Goal: Find specific page/section: Find specific page/section

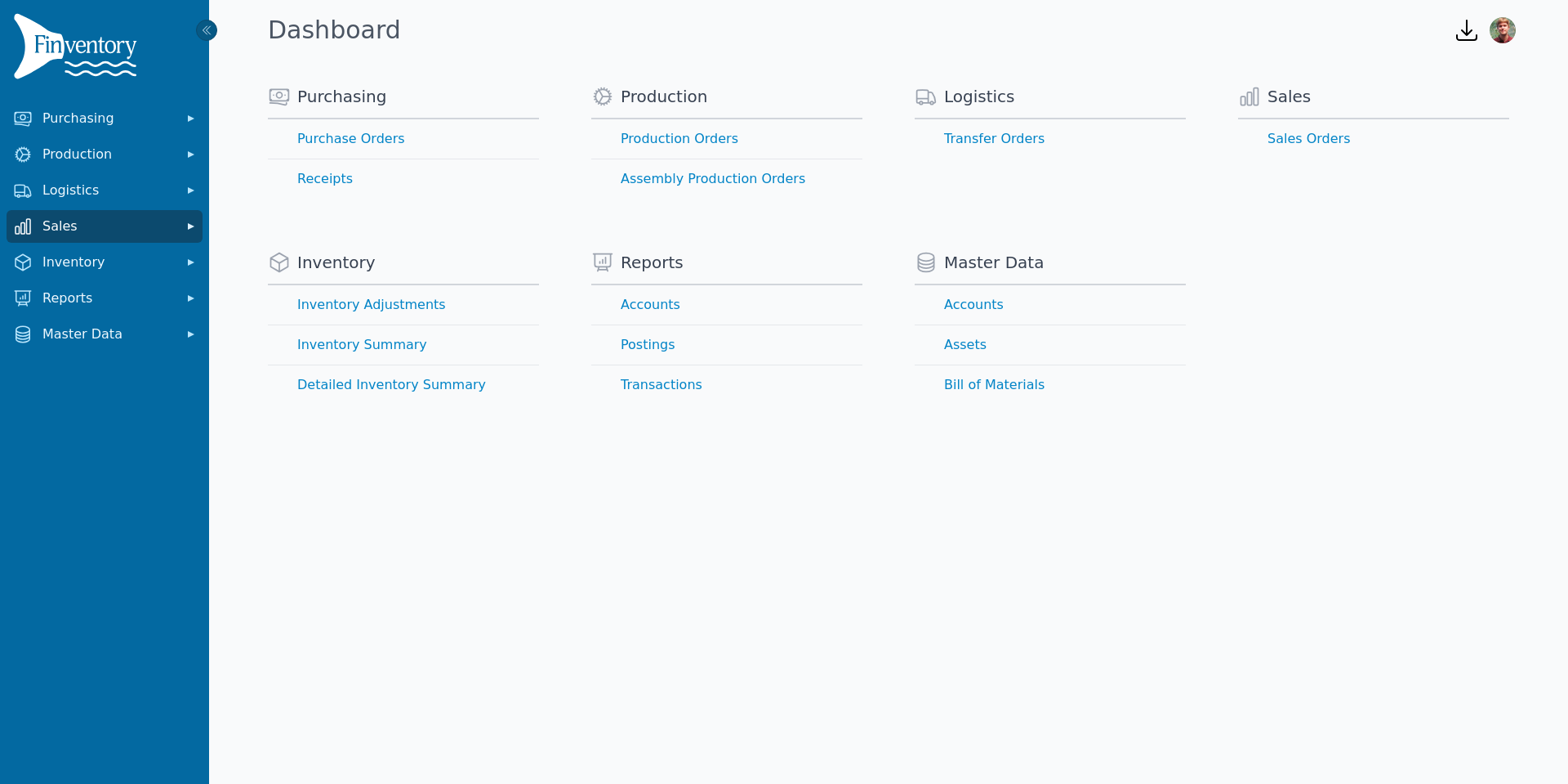
click at [94, 227] on span "Sales" at bounding box center [107, 226] width 130 height 20
click at [106, 267] on link "Sales Orders" at bounding box center [105, 262] width 190 height 33
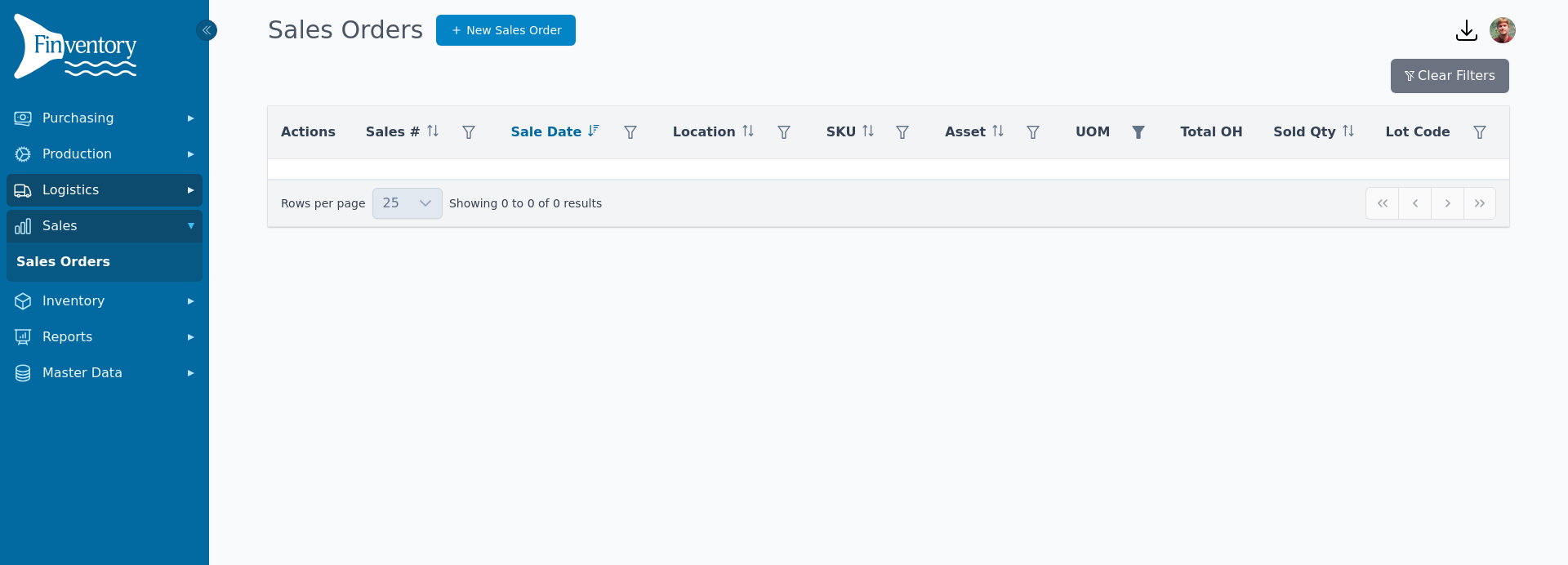
click at [130, 196] on span "Logistics" at bounding box center [107, 190] width 130 height 20
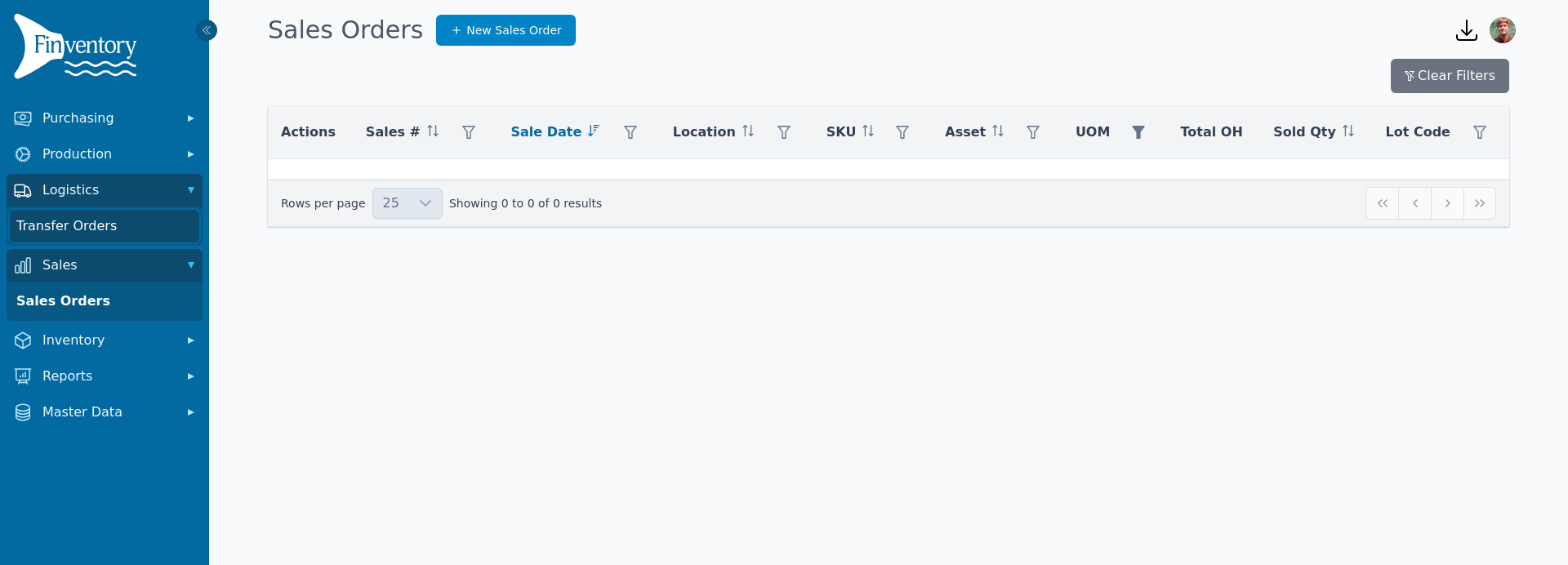
click at [122, 236] on link "Transfer Orders" at bounding box center [105, 226] width 190 height 33
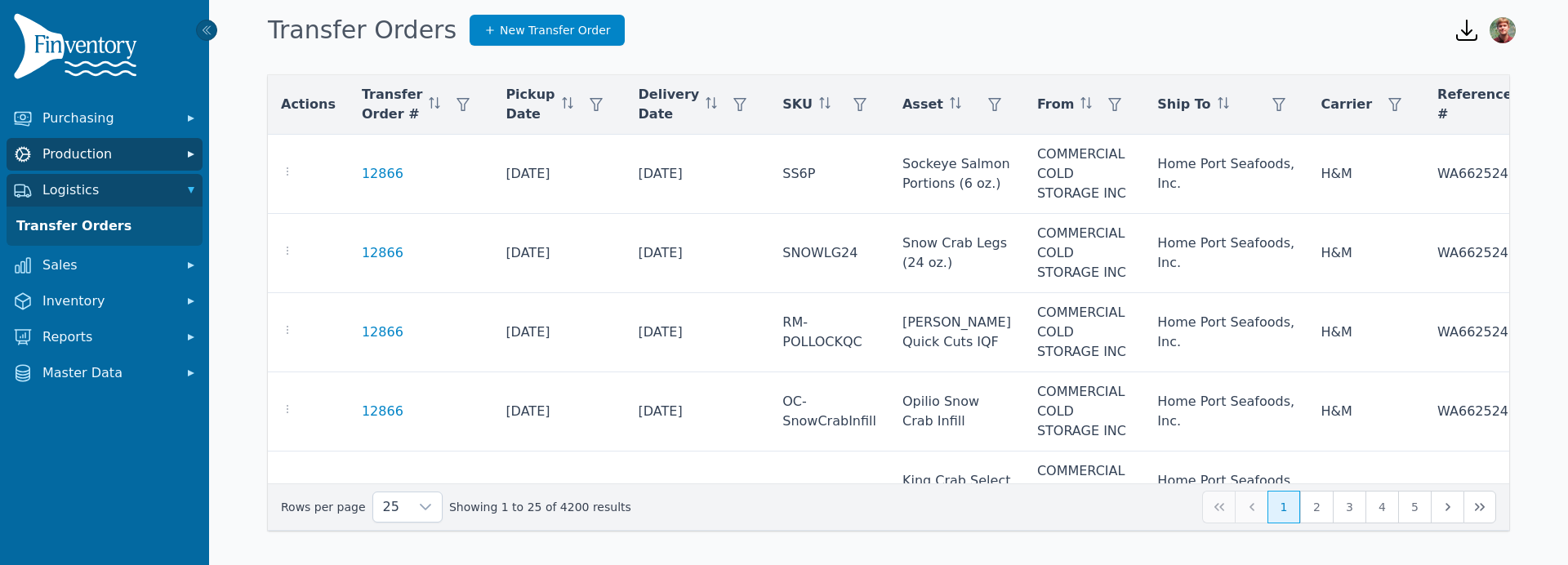
click at [97, 153] on span "Production" at bounding box center [107, 154] width 130 height 20
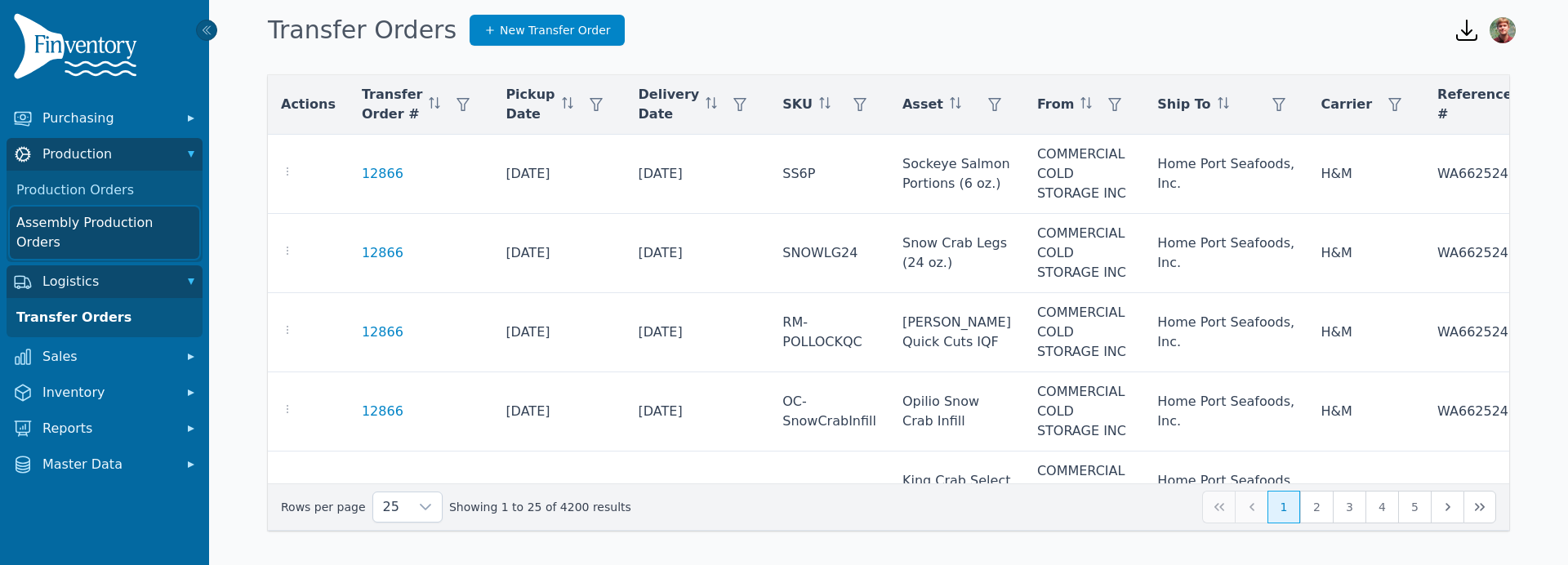
click at [105, 215] on link "Assembly Production Orders" at bounding box center [105, 232] width 190 height 52
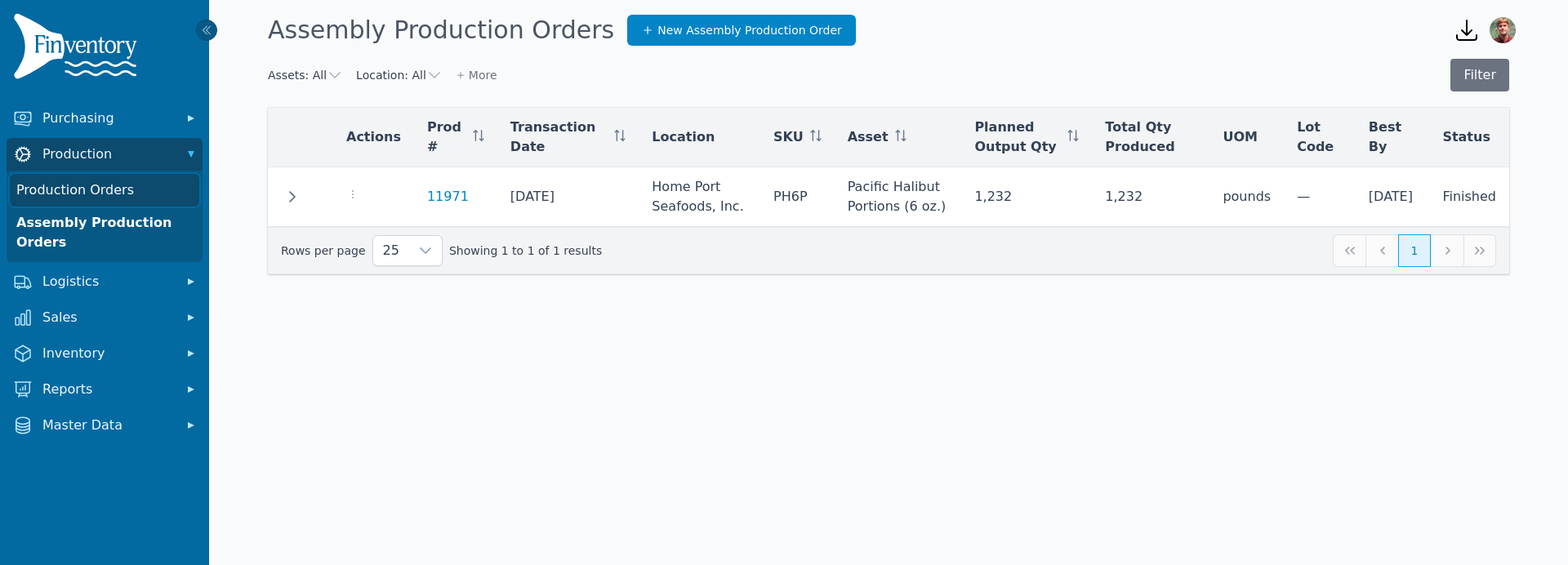
click at [136, 174] on link "Production Orders" at bounding box center [105, 190] width 190 height 33
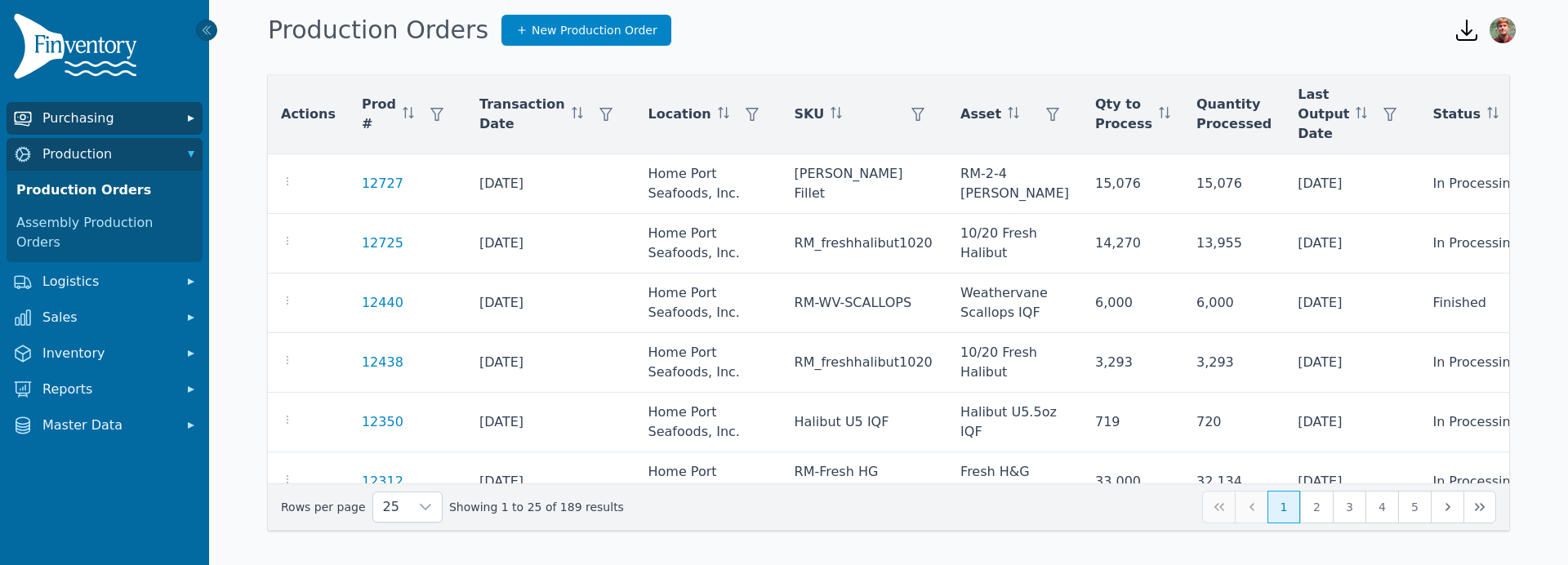
click at [123, 119] on span "Purchasing" at bounding box center [107, 118] width 130 height 20
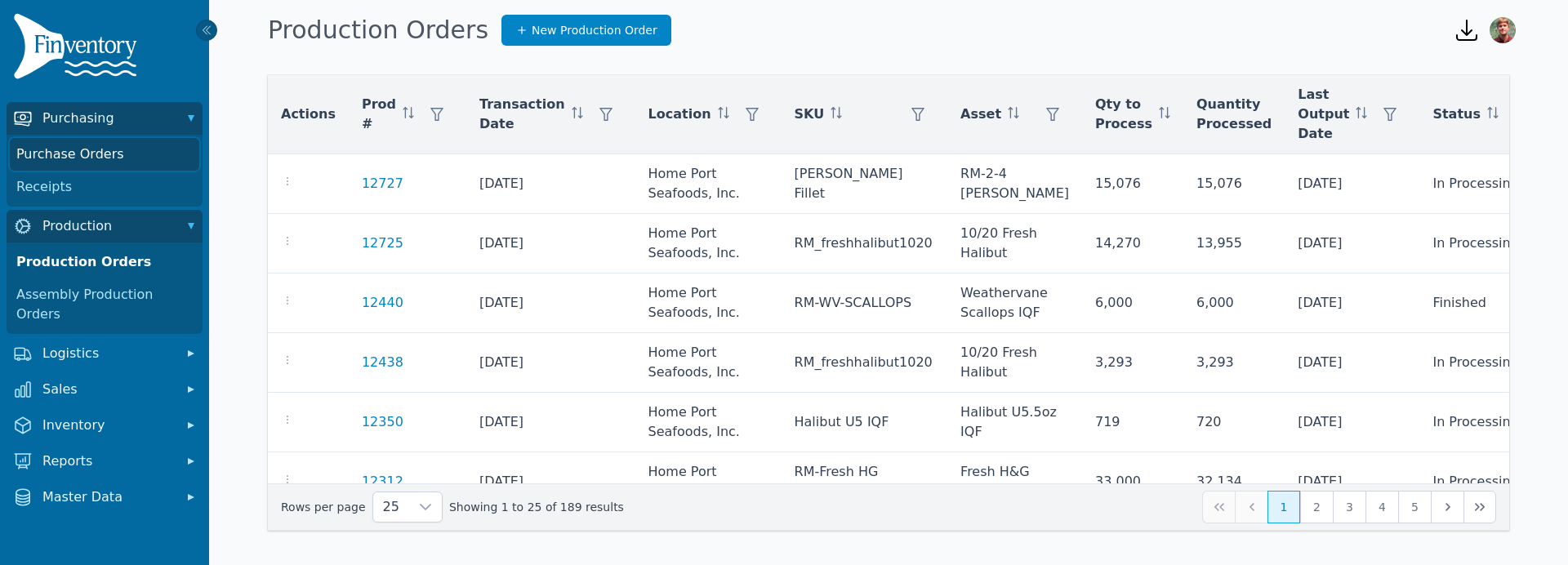
click at [118, 152] on link "Purchase Orders" at bounding box center [105, 154] width 190 height 33
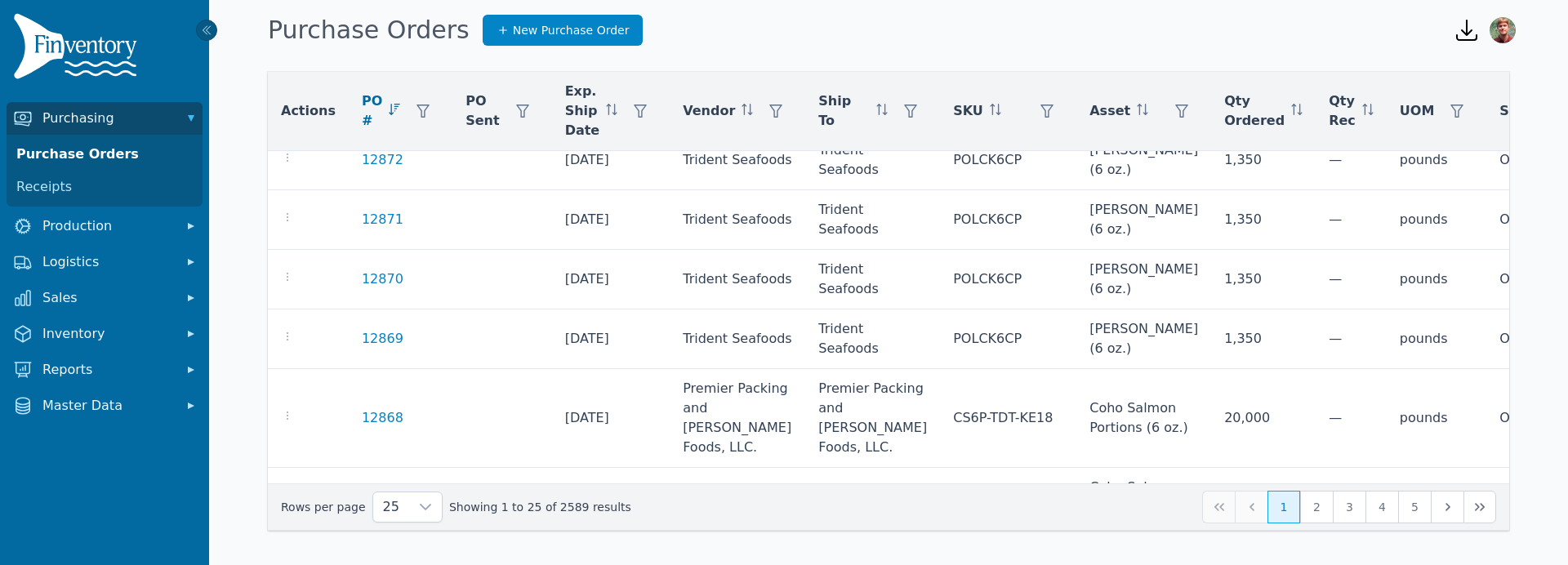
scroll to position [1314, 0]
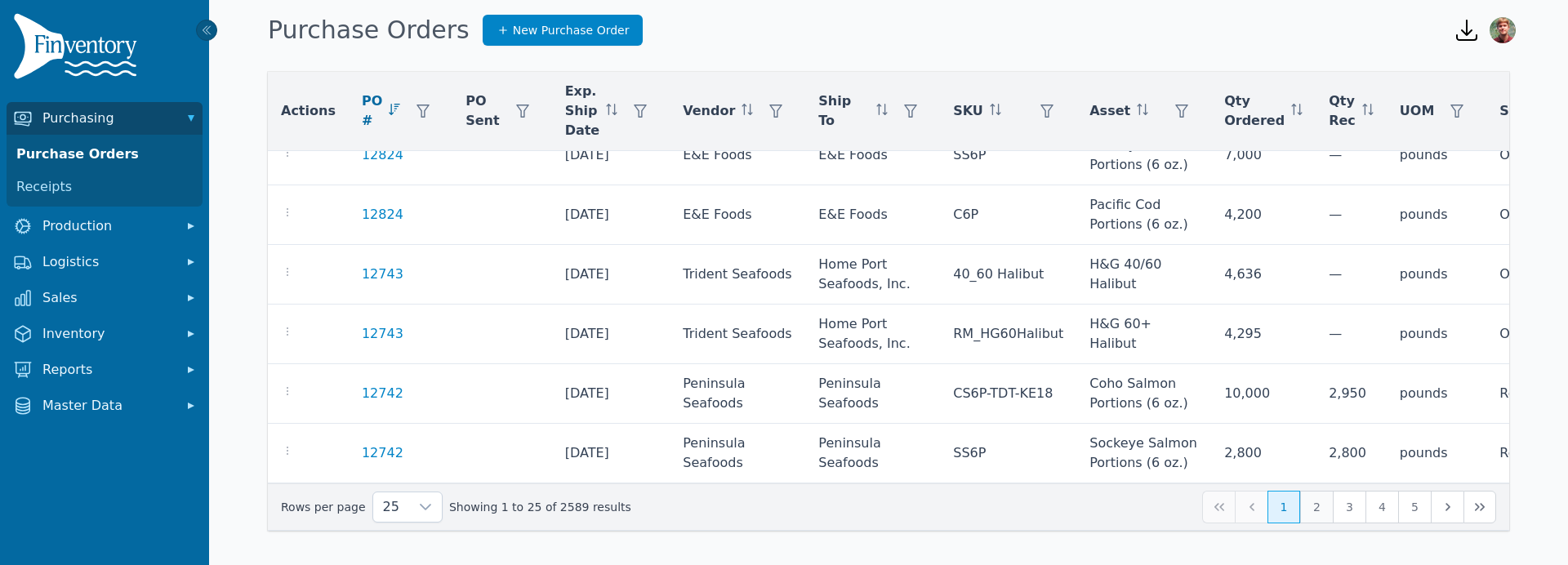
click at [1318, 504] on button "2" at bounding box center [1316, 506] width 33 height 33
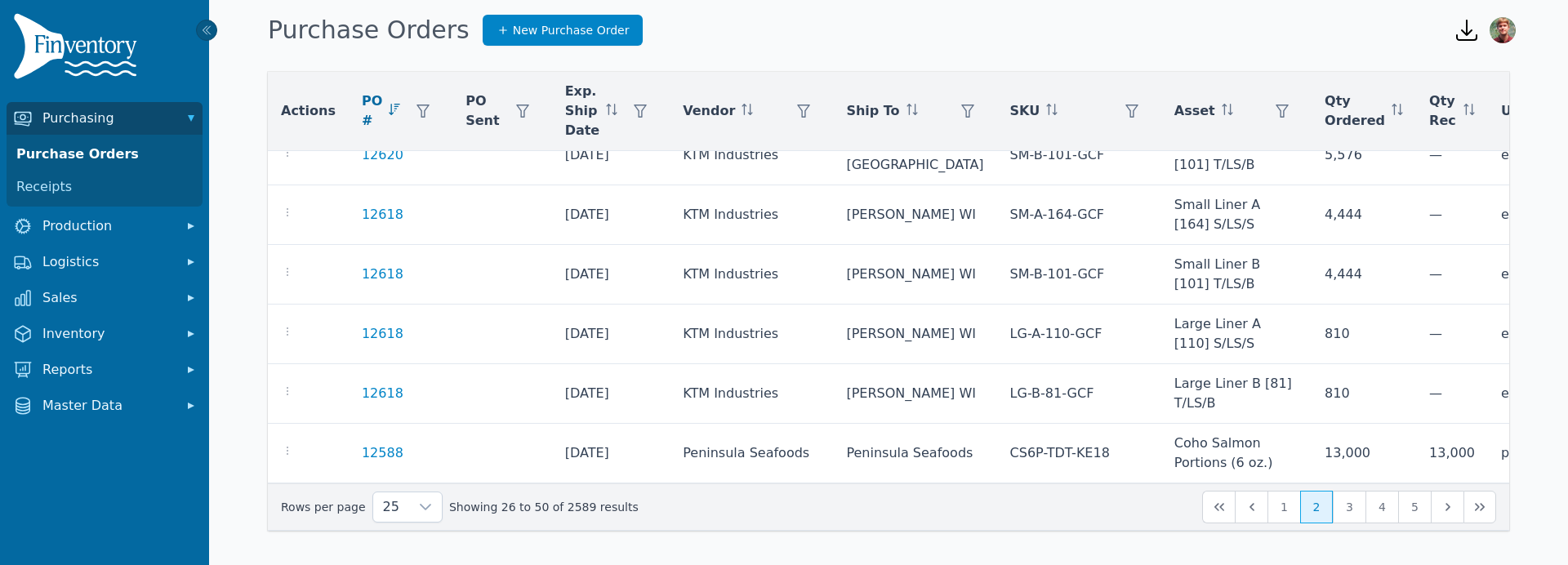
scroll to position [1228, 0]
click at [1367, 512] on button "4" at bounding box center [1382, 506] width 33 height 33
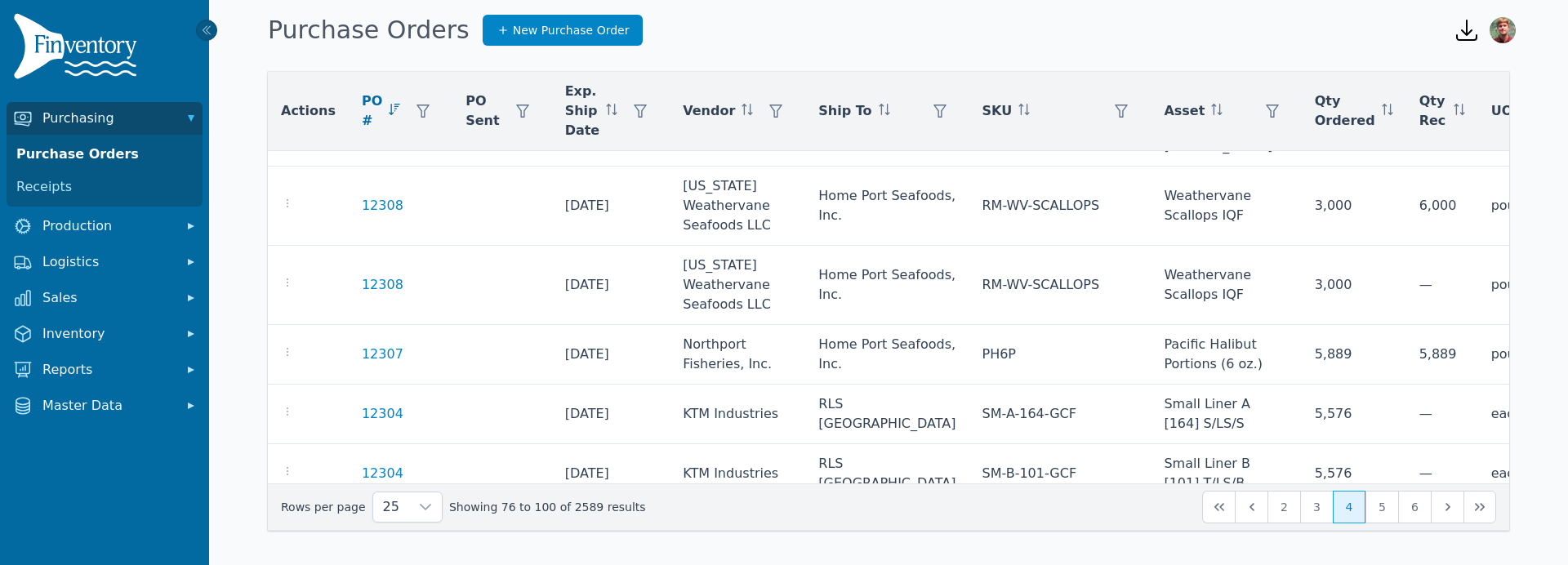
scroll to position [1209, 0]
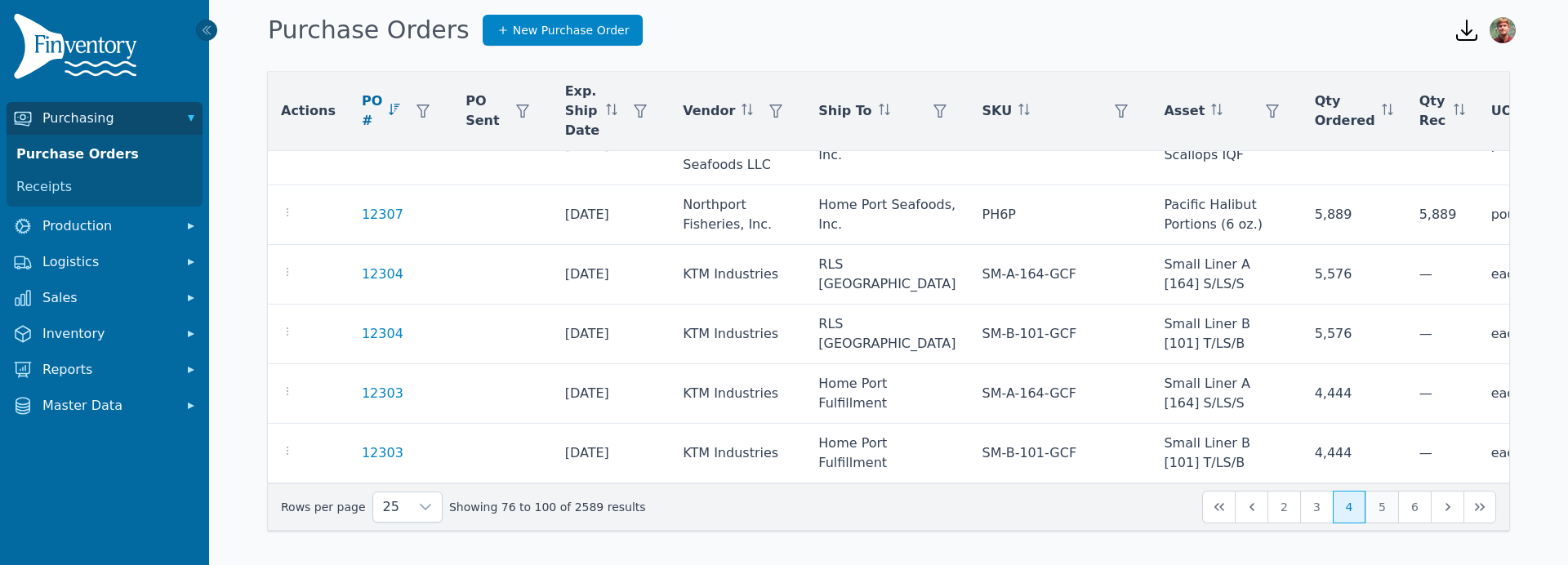
click at [1379, 498] on button "5" at bounding box center [1382, 506] width 33 height 33
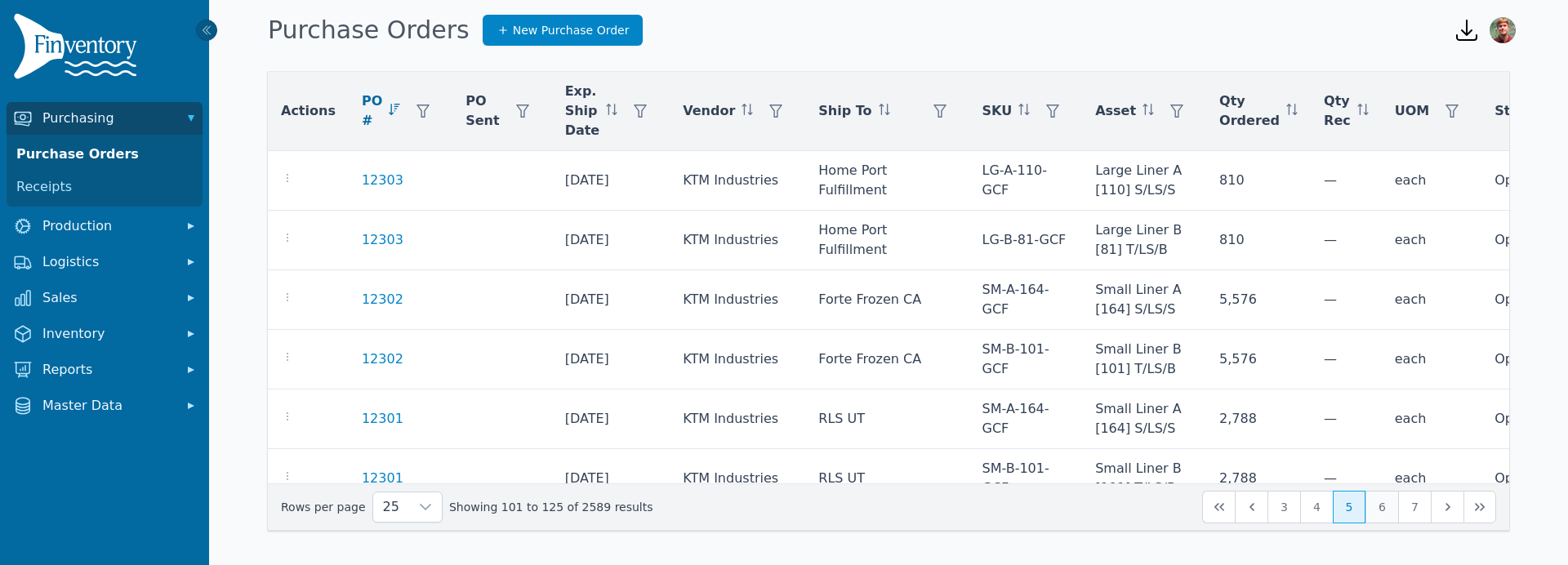
click at [1394, 514] on button "6" at bounding box center [1382, 506] width 33 height 33
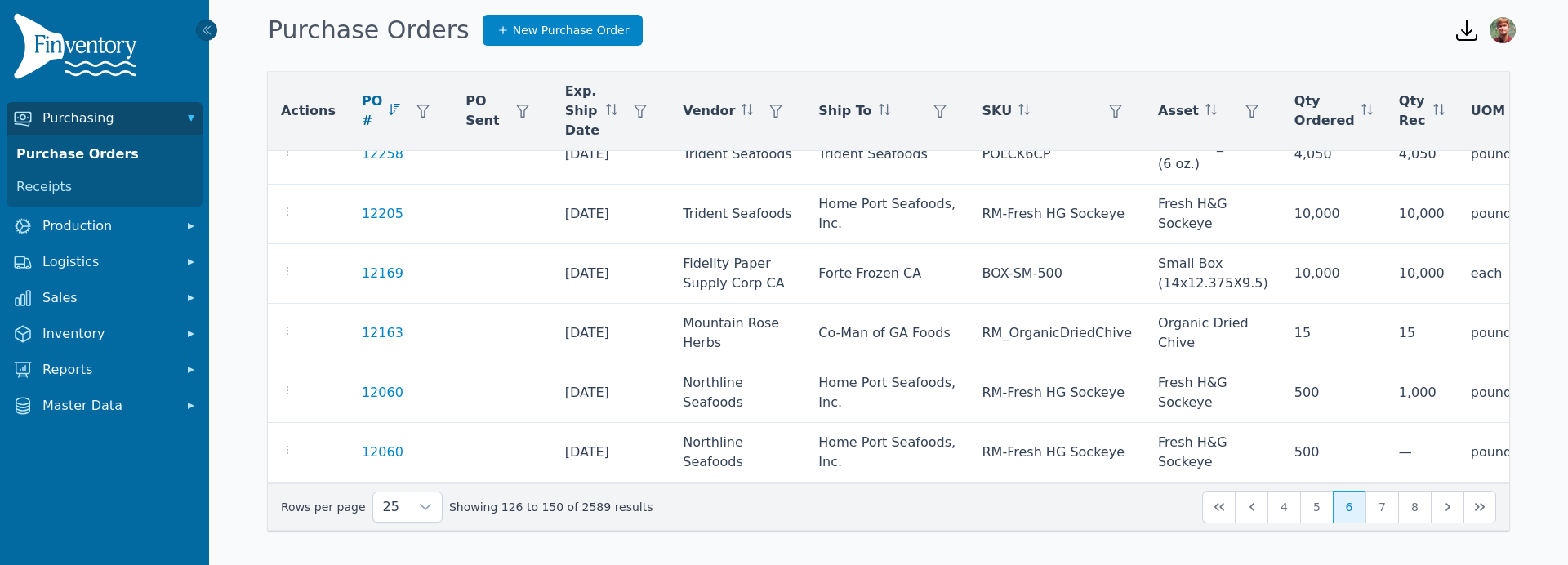
scroll to position [1346, 0]
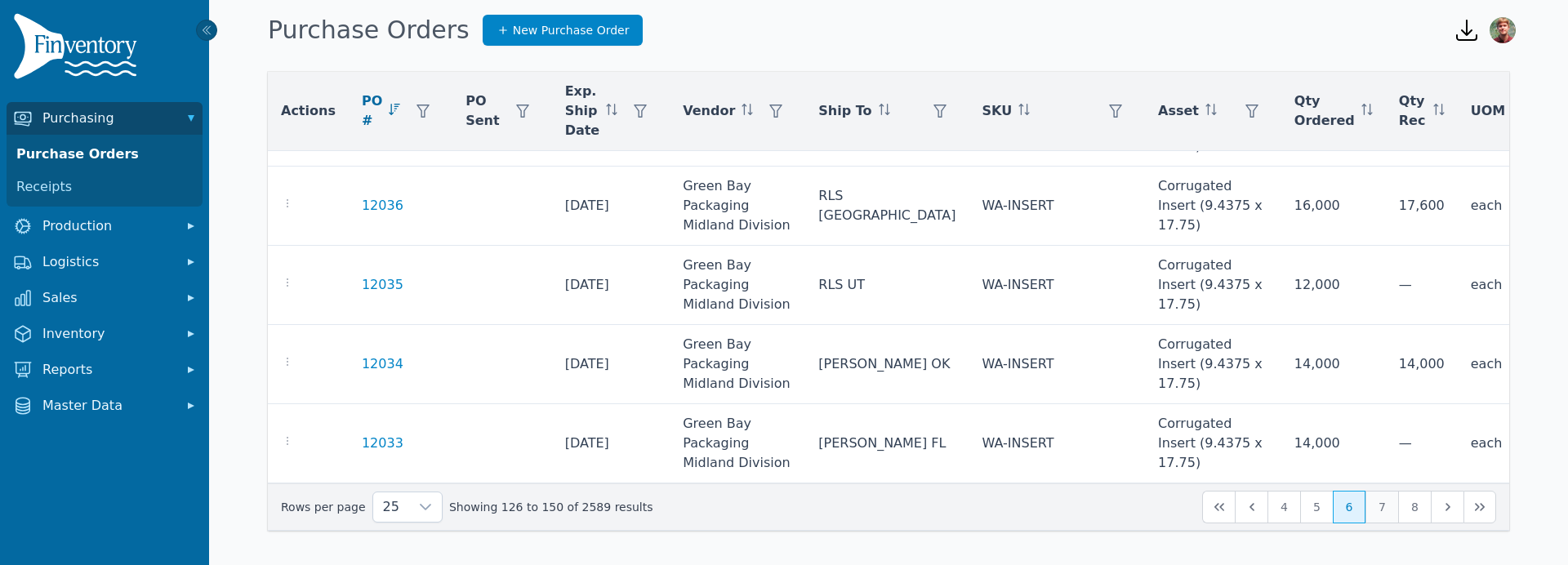
click at [1379, 506] on button "7" at bounding box center [1382, 506] width 33 height 33
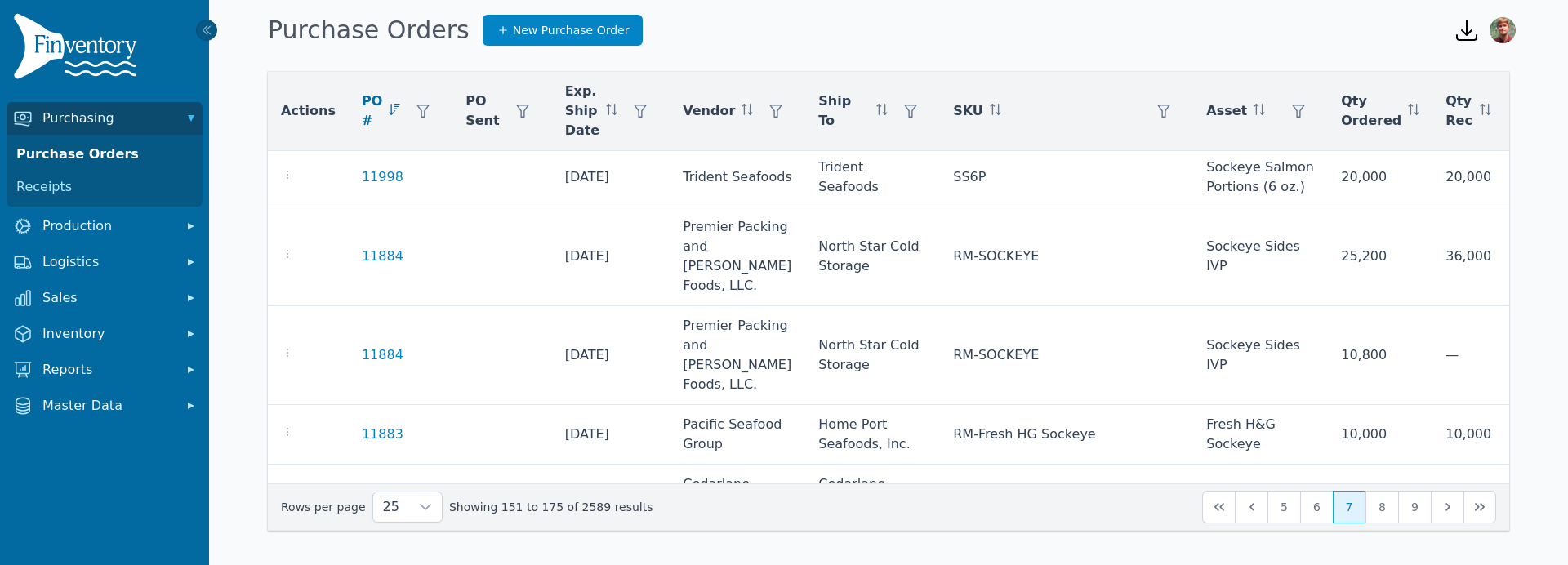
scroll to position [1385, 0]
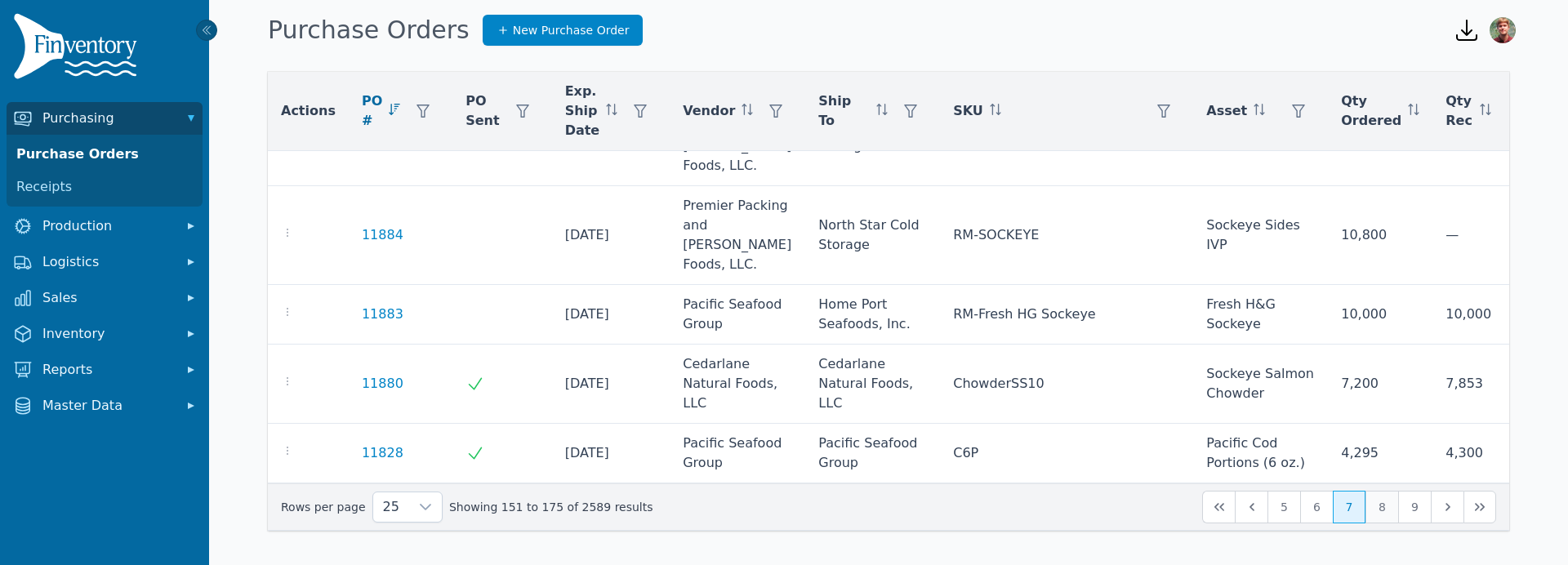
click at [1387, 500] on button "8" at bounding box center [1382, 506] width 33 height 33
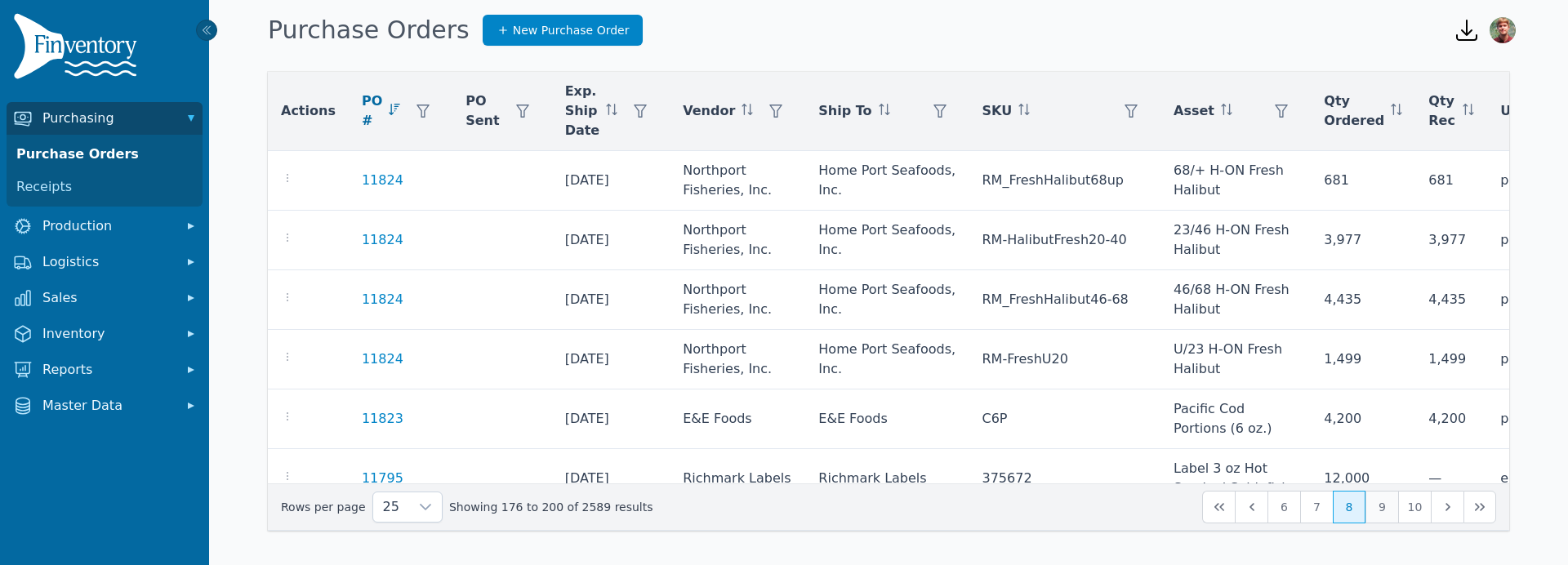
click at [1384, 517] on button "9" at bounding box center [1382, 506] width 33 height 33
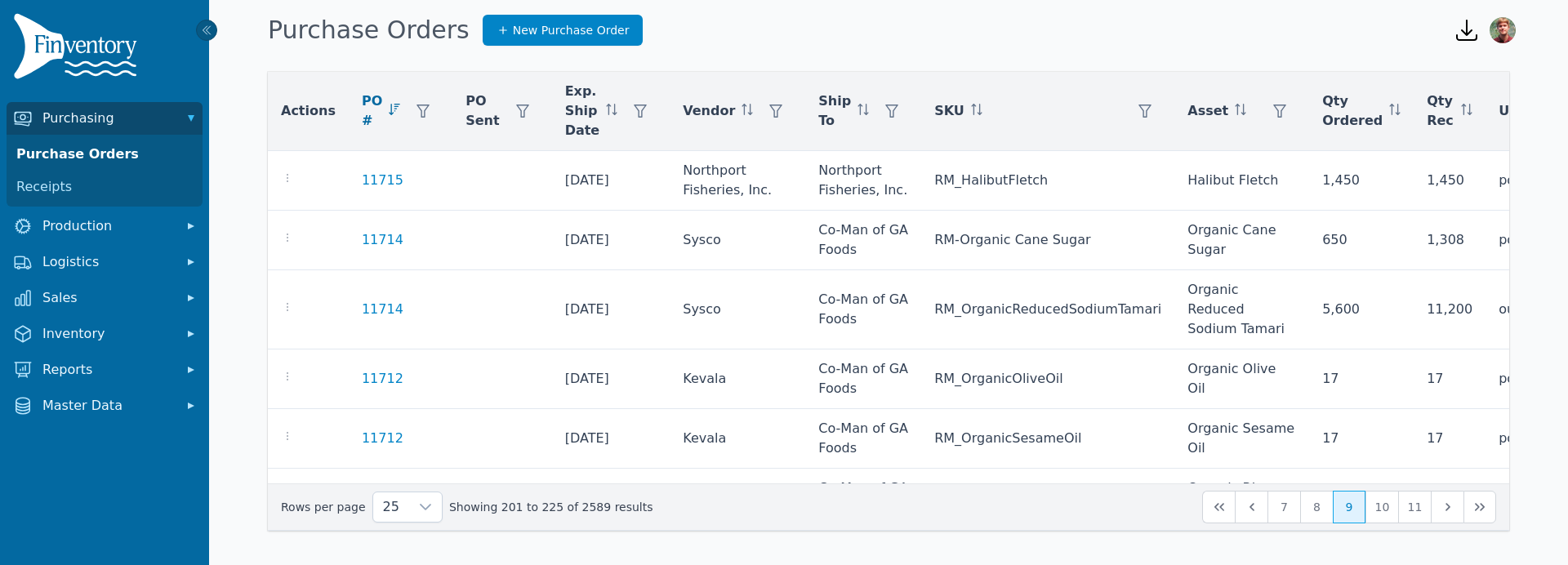
click at [1550, 107] on icon "button" at bounding box center [1556, 111] width 13 height 13
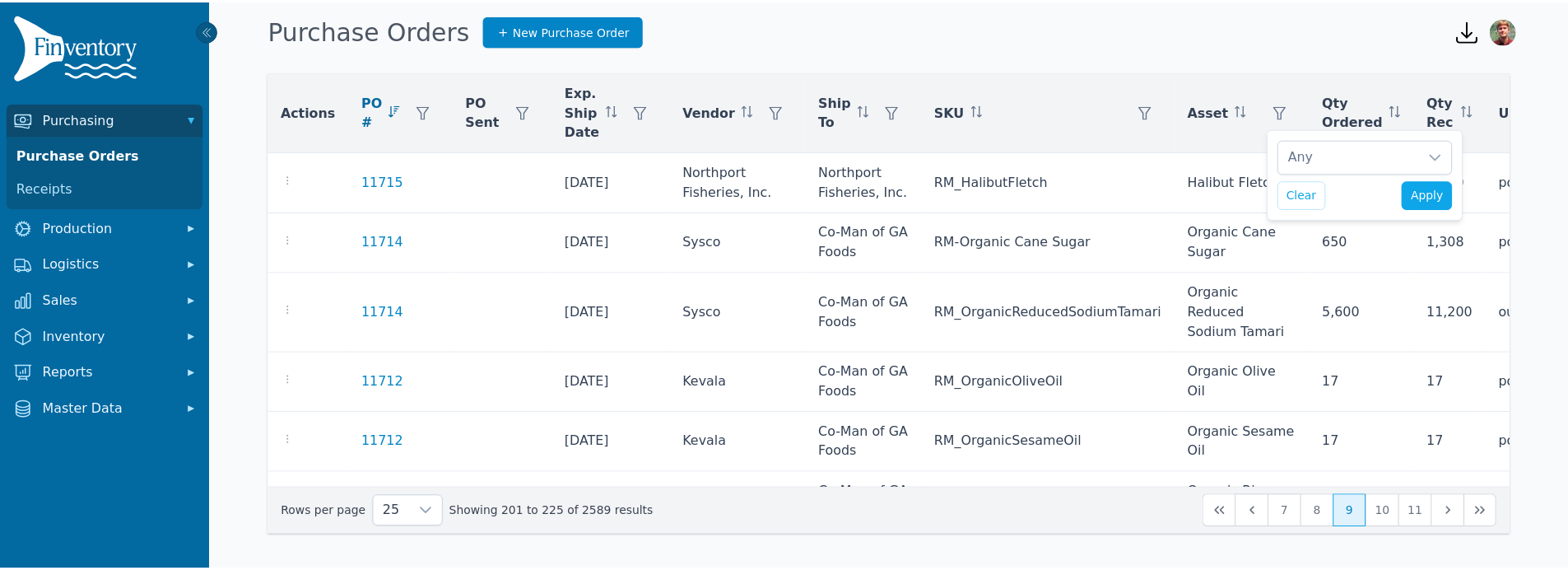
scroll to position [17, 11]
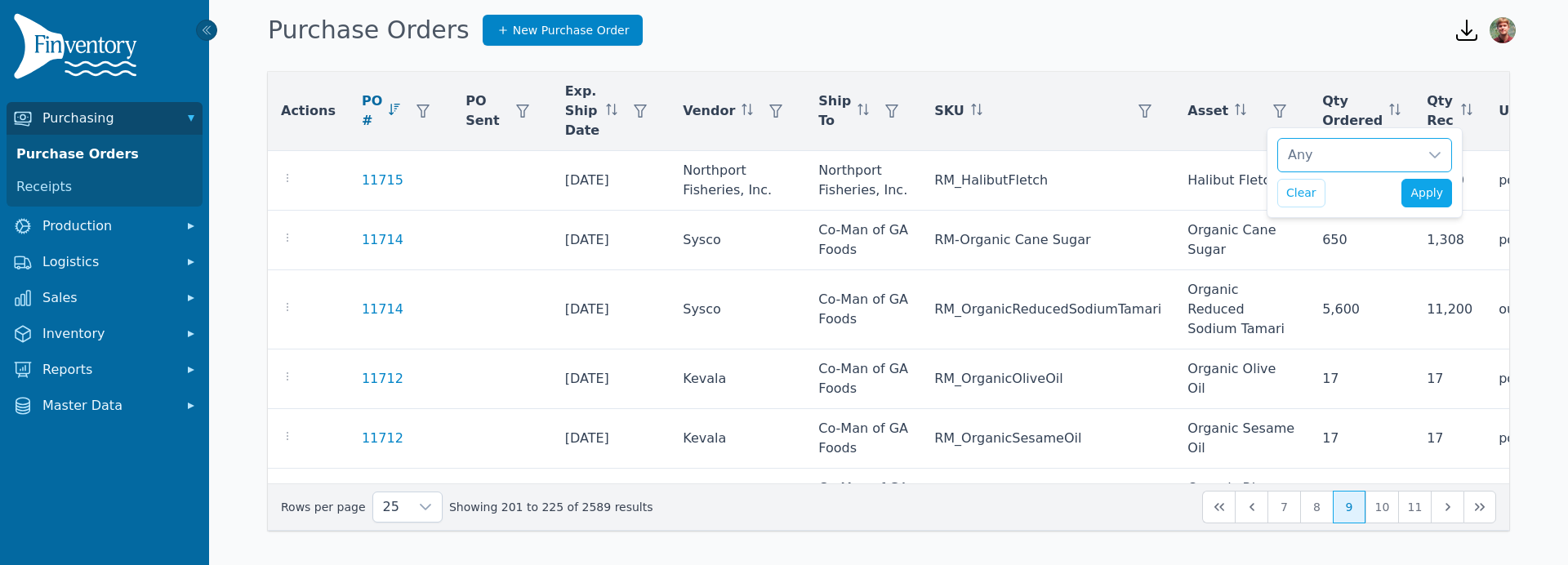
click at [1373, 156] on div "Any" at bounding box center [1348, 154] width 140 height 33
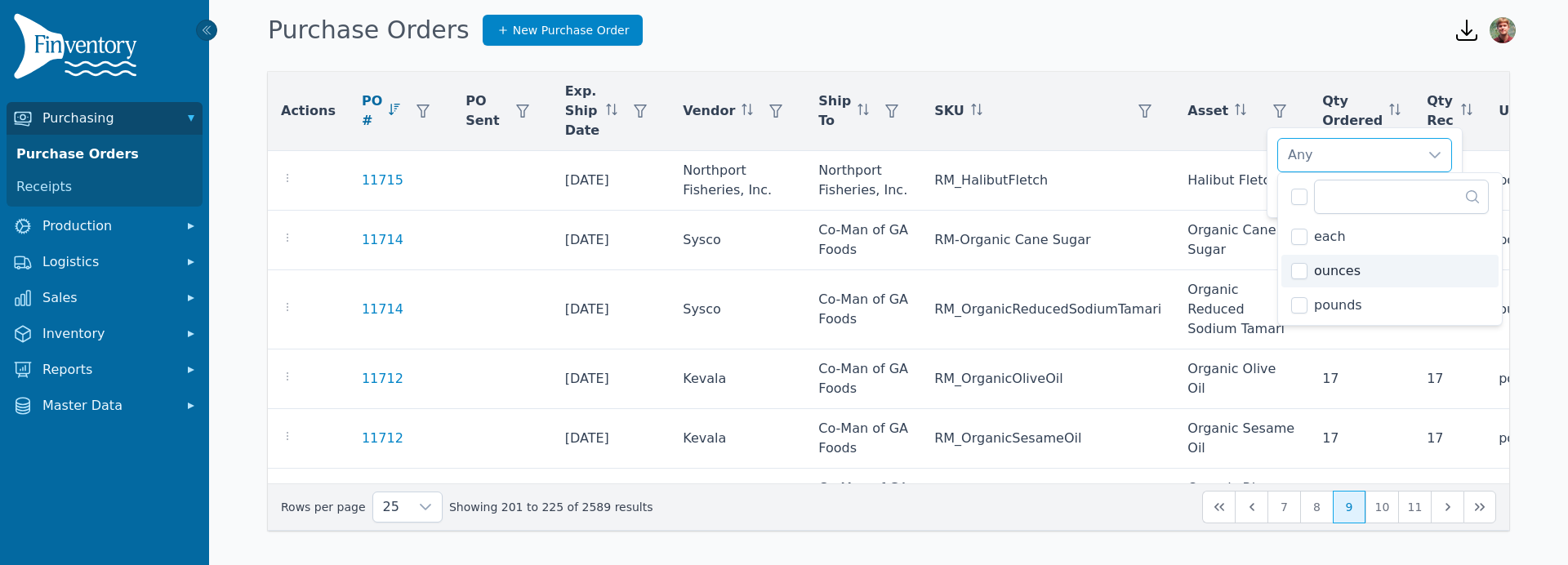
click at [1359, 271] on li "ounces" at bounding box center [1390, 271] width 217 height 33
click at [1272, 47] on div "Purchase Orders New Purchase Order" at bounding box center [848, 30] width 1173 height 44
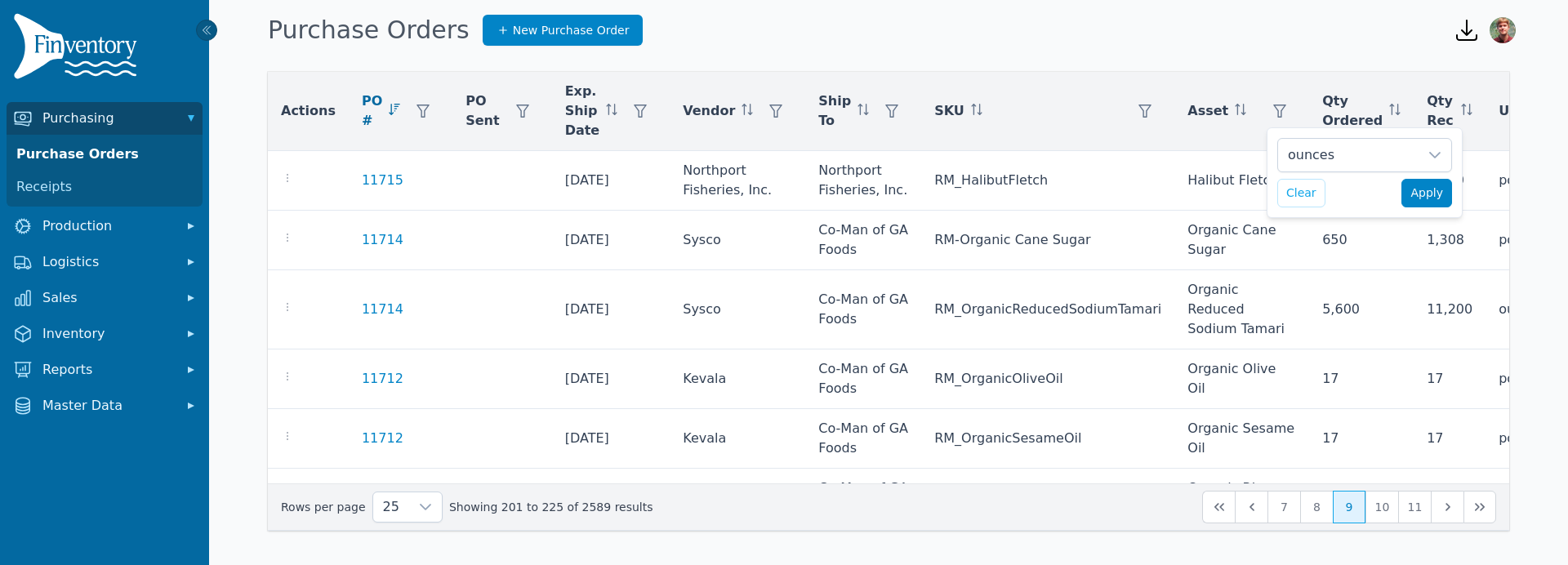
click at [1428, 194] on span "Apply" at bounding box center [1427, 192] width 33 height 17
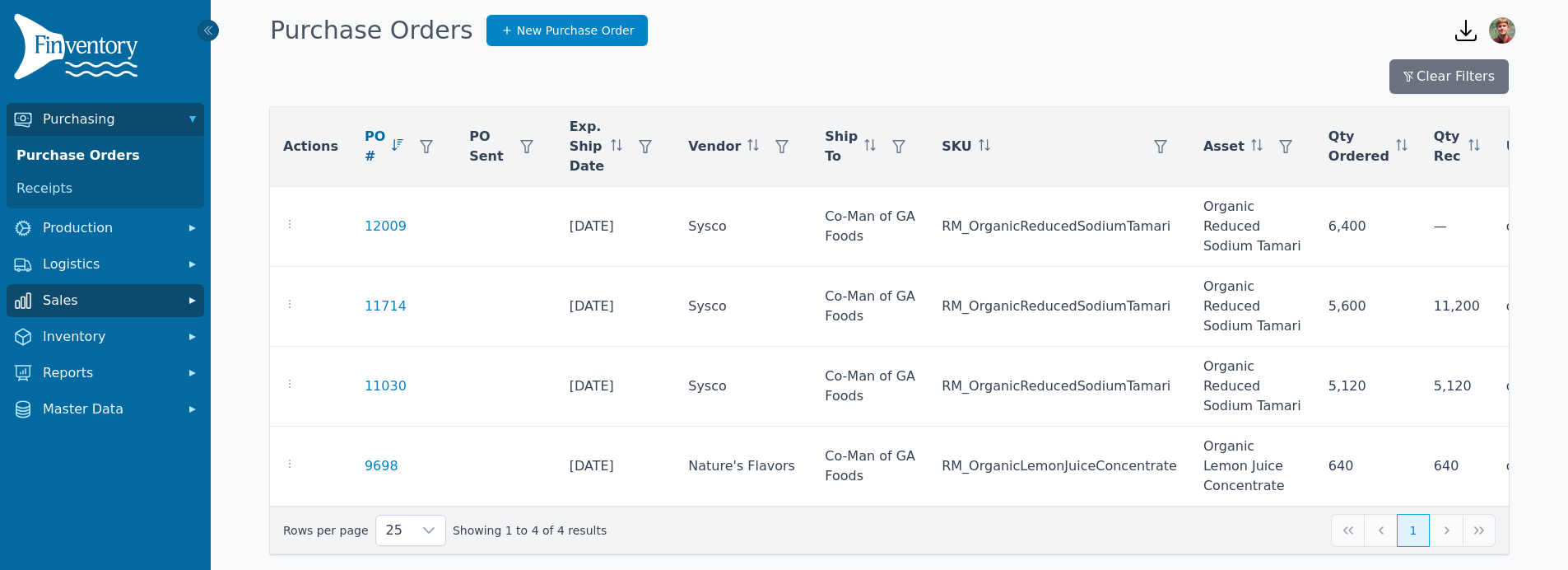
click at [130, 303] on span "Sales" at bounding box center [108, 301] width 131 height 20
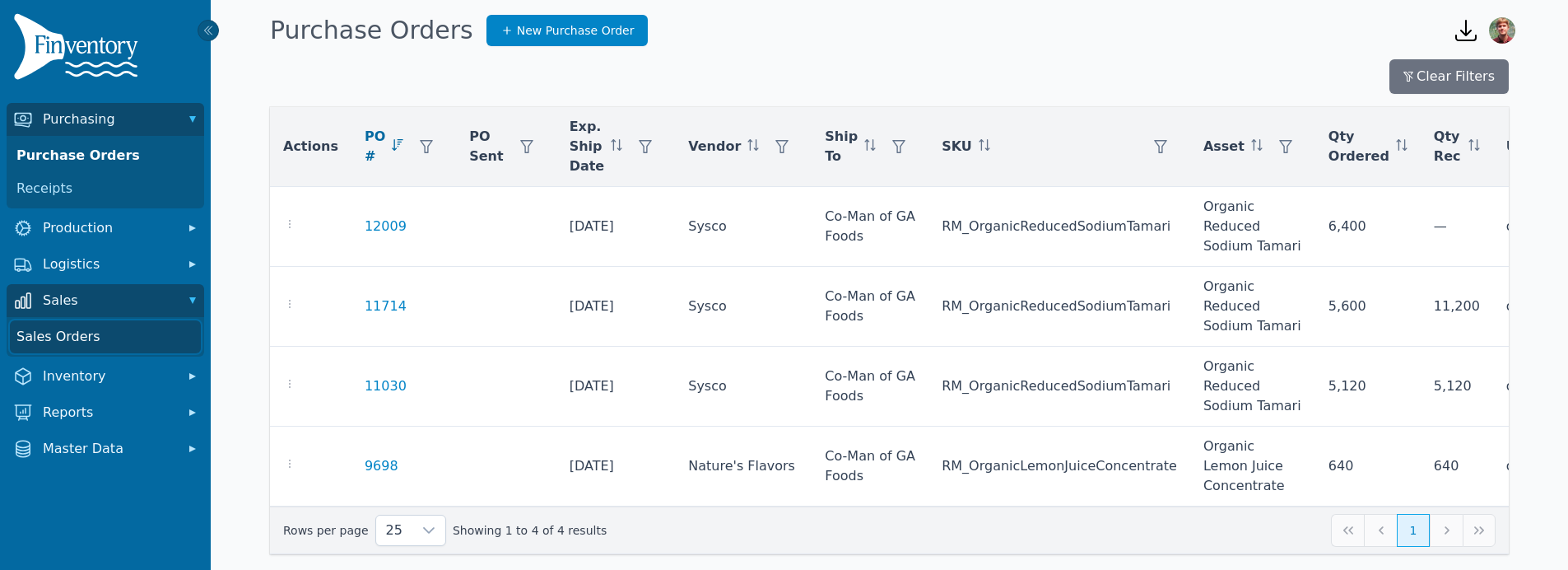
click at [128, 337] on link "Sales Orders" at bounding box center [106, 336] width 191 height 33
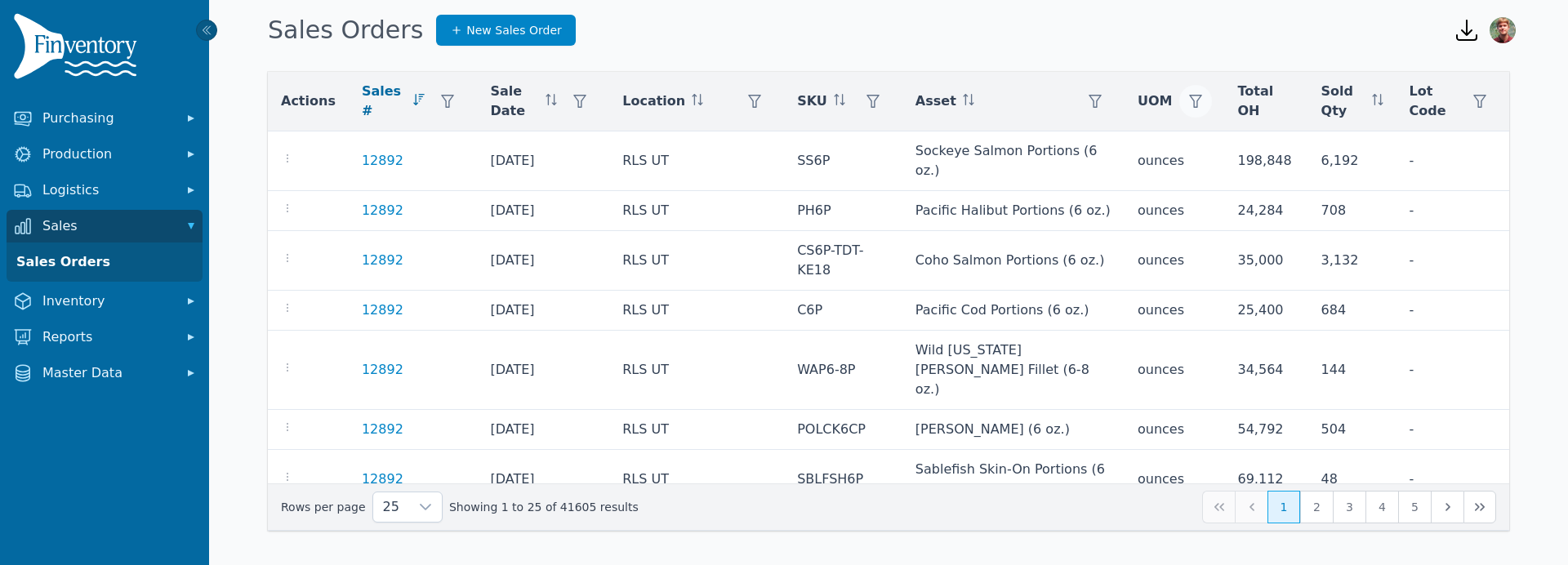
click at [1189, 98] on icon "button" at bounding box center [1195, 101] width 13 height 13
click at [1216, 145] on div "Any" at bounding box center [1241, 142] width 140 height 33
click at [1243, 264] on span "ounces" at bounding box center [1229, 258] width 46 height 20
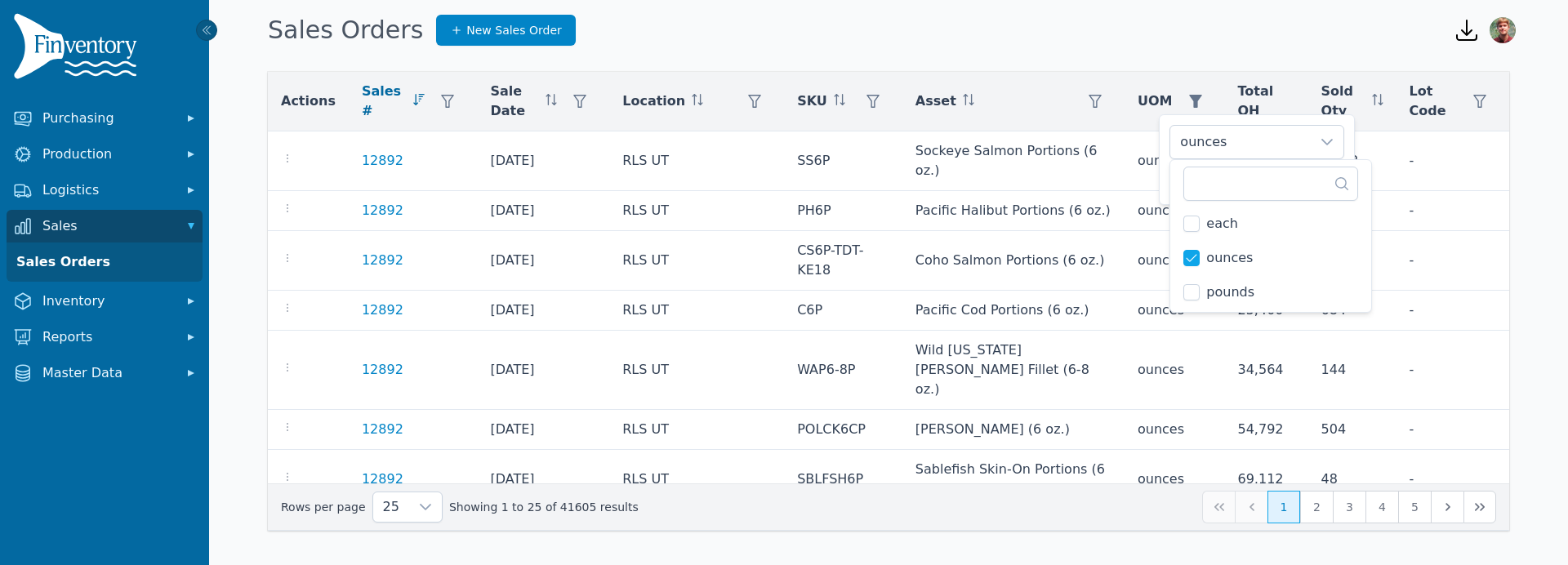
click at [1125, 69] on div "Actions Sales # Sale Date Location SKU Asset UOM Total OH Sold Qty Lot Code 128…" at bounding box center [889, 304] width 1359 height 505
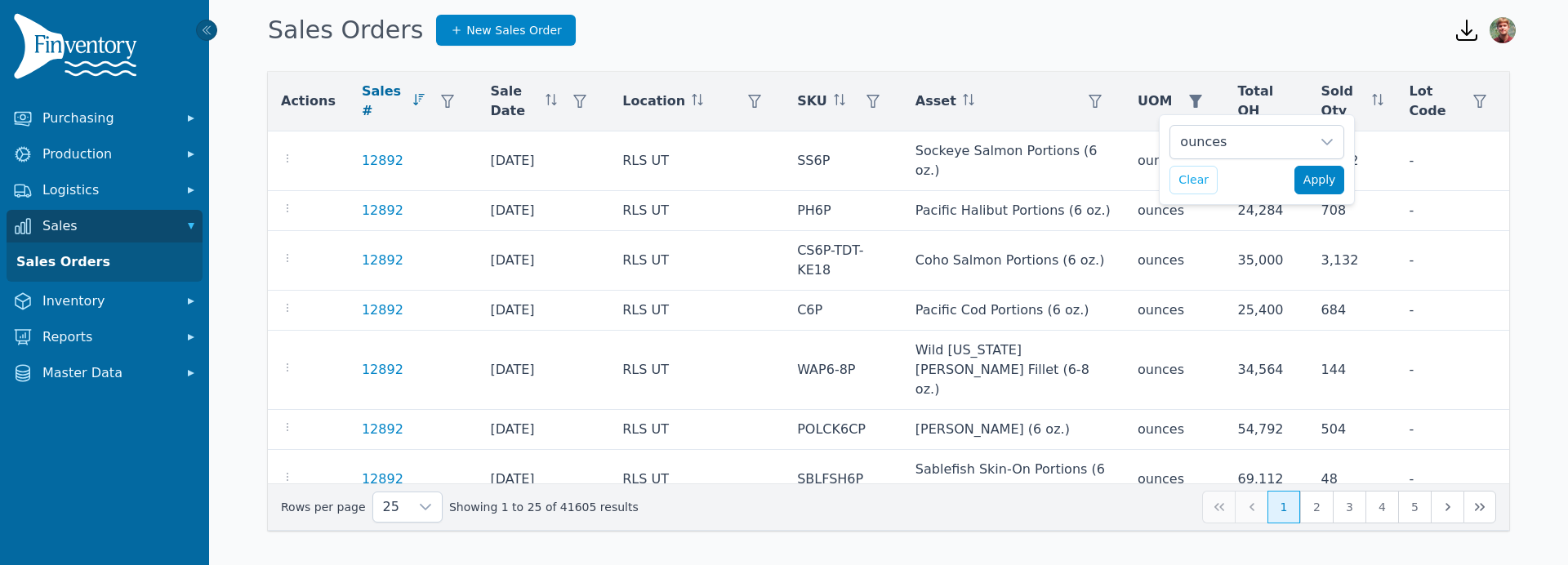
click at [1326, 185] on span "Apply" at bounding box center [1320, 179] width 33 height 17
